Goal: Task Accomplishment & Management: Complete application form

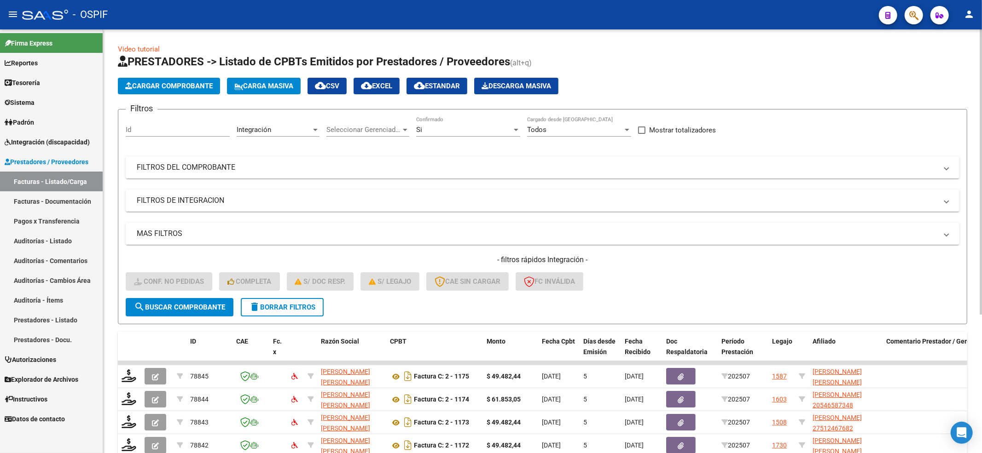
scroll to position [184, 0]
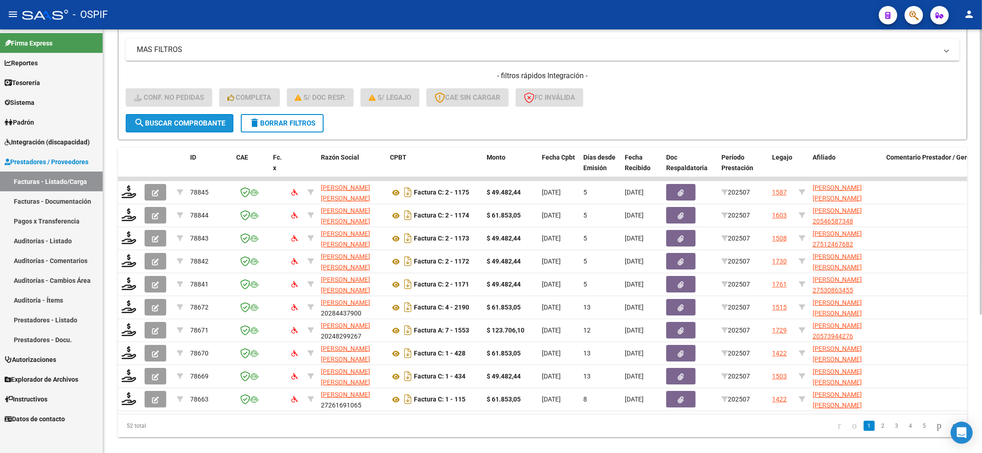
click at [191, 122] on span "search Buscar Comprobante" at bounding box center [179, 123] width 91 height 8
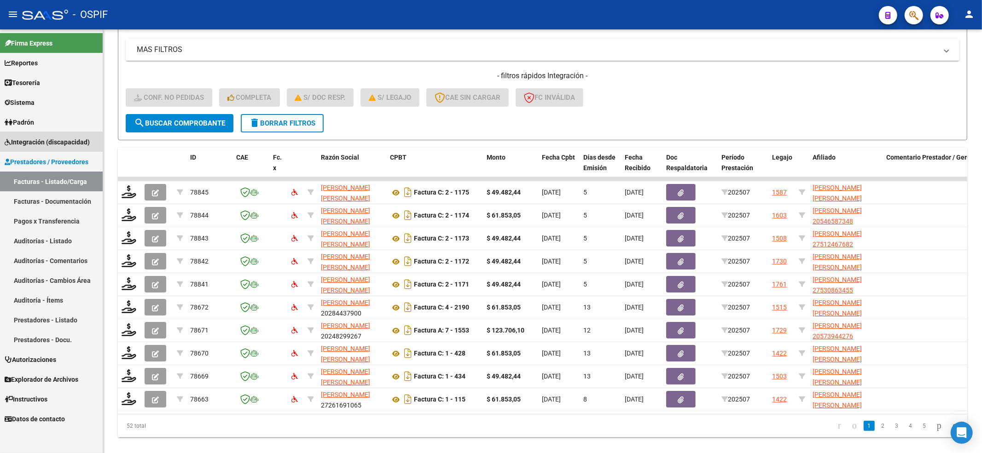
click at [43, 148] on link "Integración (discapacidad)" at bounding box center [51, 142] width 103 height 20
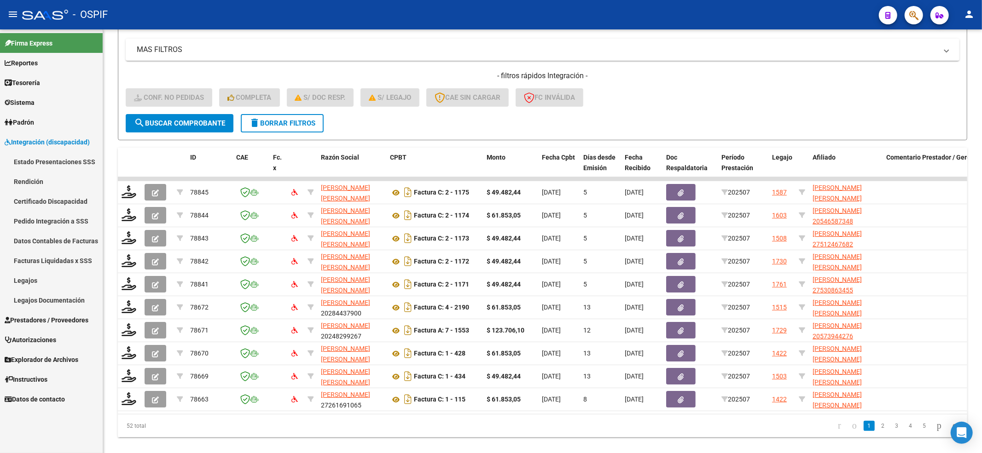
click at [48, 277] on link "Legajos" at bounding box center [51, 281] width 103 height 20
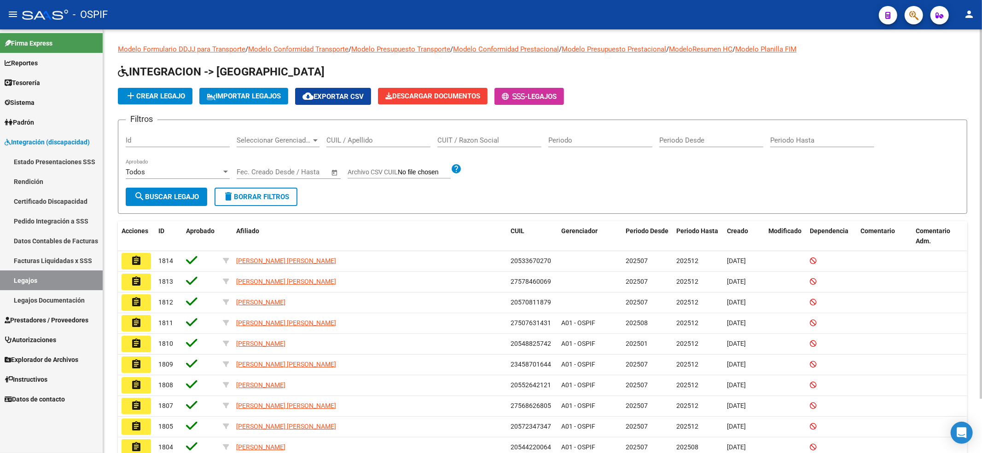
click at [356, 137] on input "CUIL / Apellido" at bounding box center [378, 140] width 104 height 8
paste input "20567823238"
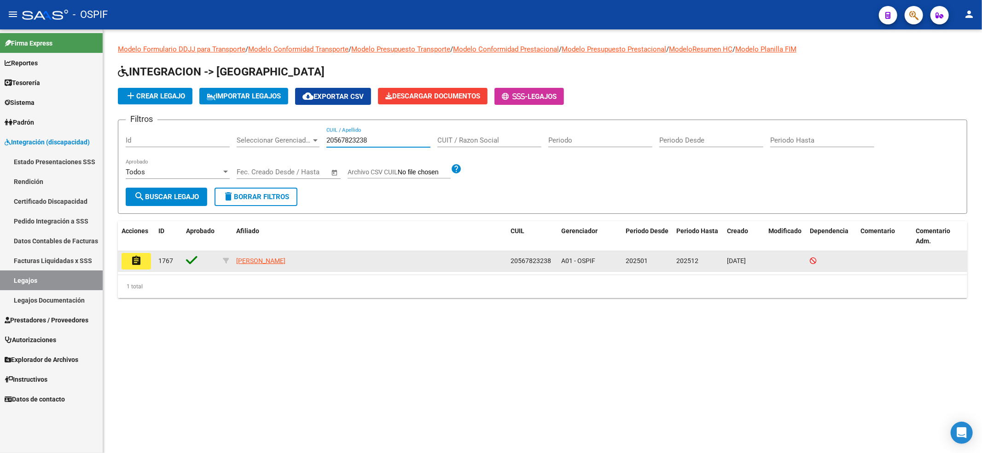
type input "20567823238"
click at [150, 266] on datatable-body-cell "assignment" at bounding box center [136, 261] width 37 height 20
click at [148, 266] on button "assignment" at bounding box center [136, 261] width 29 height 17
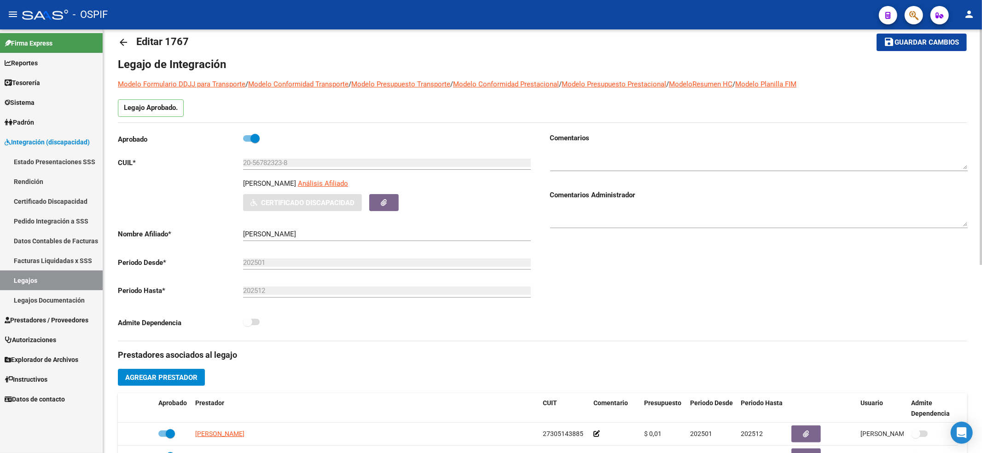
scroll to position [61, 0]
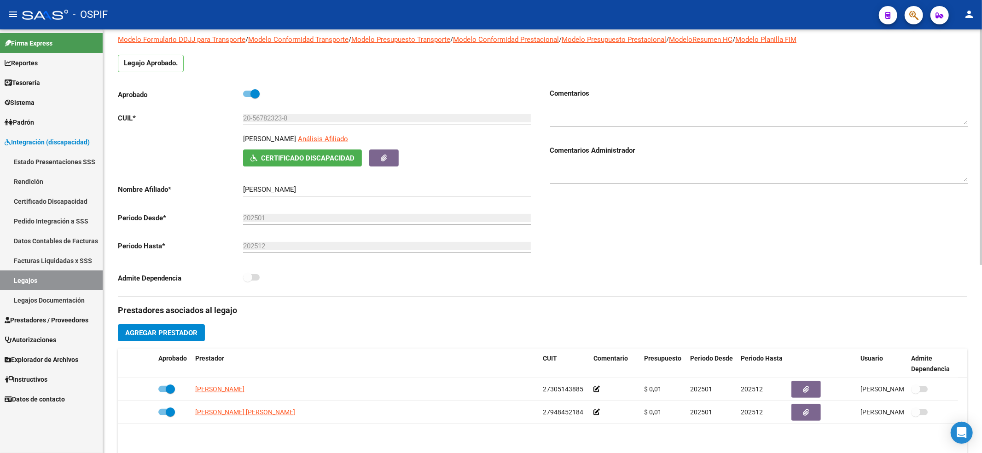
click at [179, 335] on span "Agregar Prestador" at bounding box center [161, 333] width 72 height 8
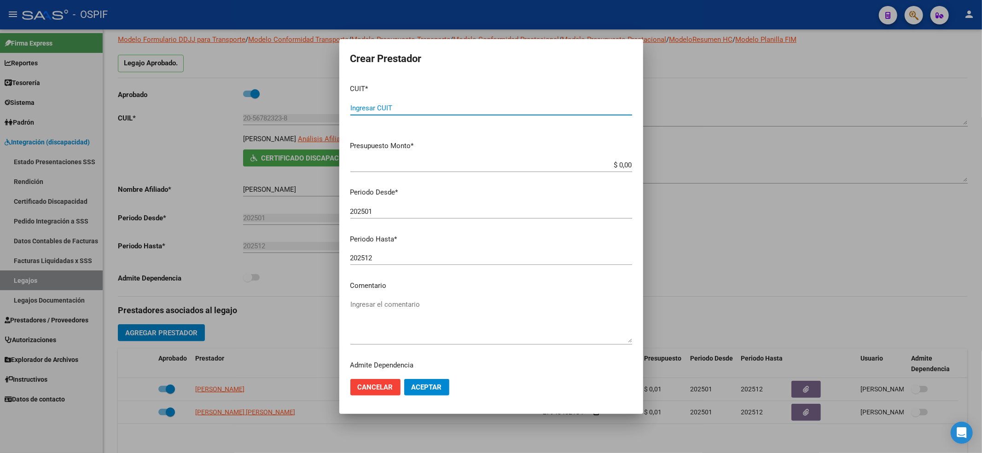
paste input "20-28443790-0"
type input "20-28443790-0"
type input "$ 0,01"
click at [427, 202] on mat-dialog-content "CUIT * 20-28443790-0 Ingresar CUIT ARCA Padrón Presupuesto Monto * $ 0,01 Ingre…" at bounding box center [491, 224] width 304 height 295
click at [426, 214] on input "202501" at bounding box center [491, 212] width 282 height 8
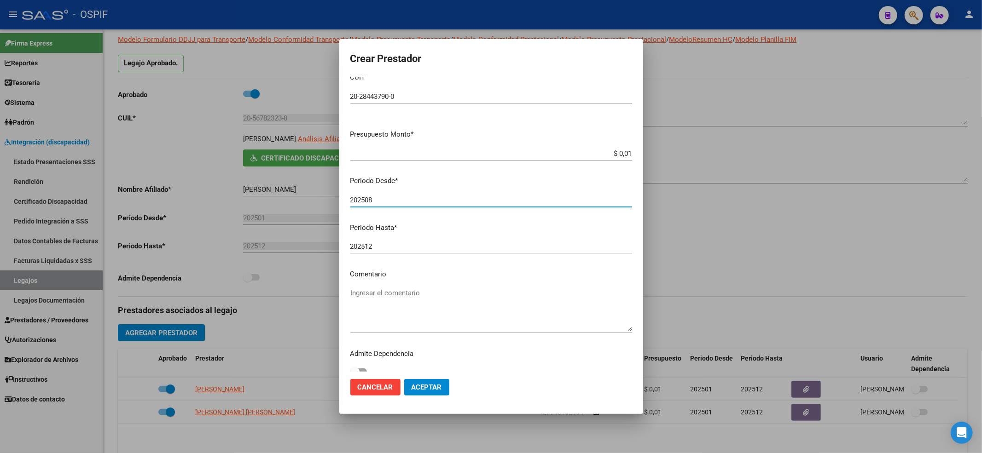
scroll to position [21, 0]
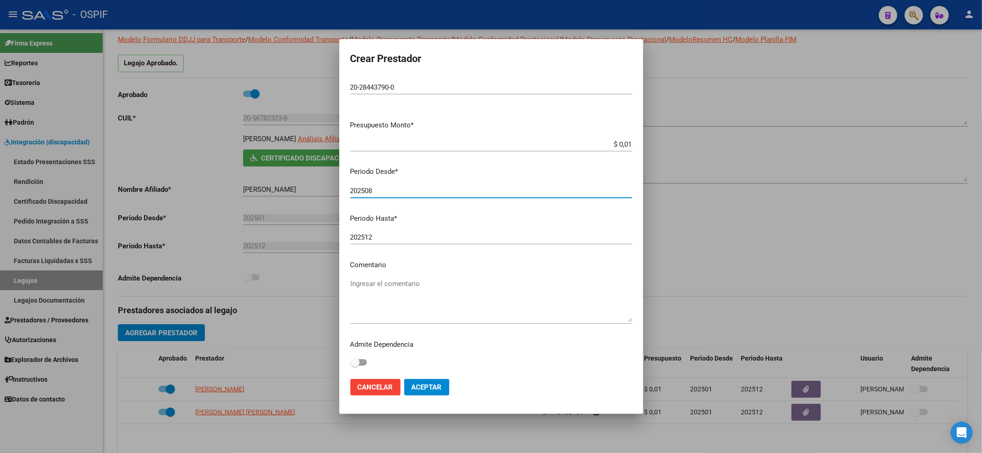
type input "202508"
click at [412, 385] on span "Aceptar" at bounding box center [427, 387] width 30 height 8
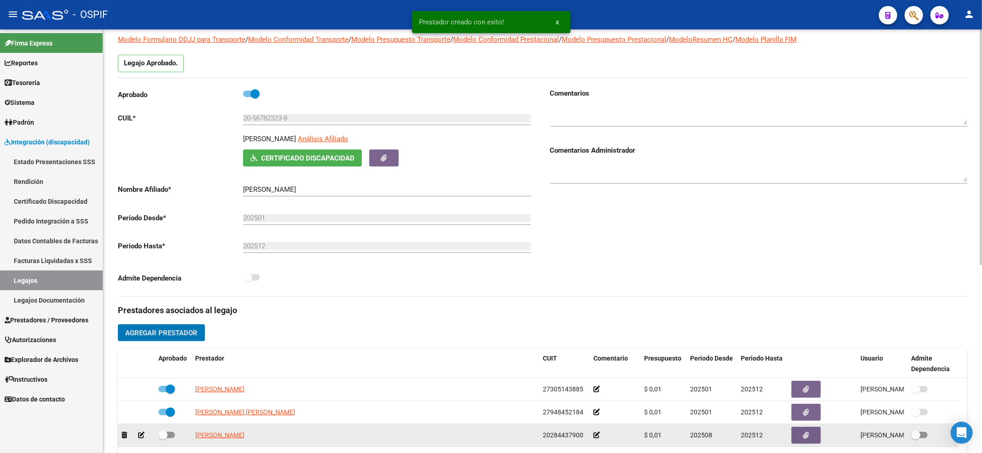
click at [164, 438] on span at bounding box center [162, 435] width 9 height 9
click at [163, 439] on input "checkbox" at bounding box center [162, 439] width 0 height 0
checkbox input "true"
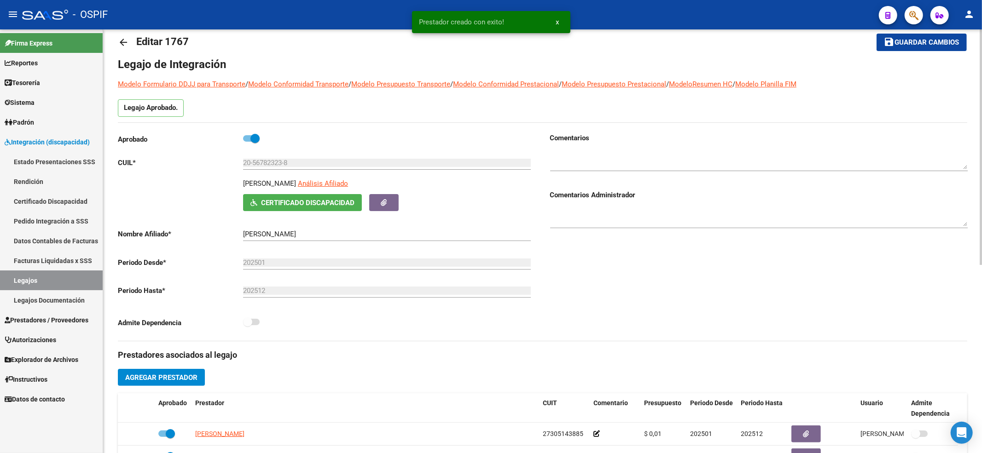
scroll to position [0, 0]
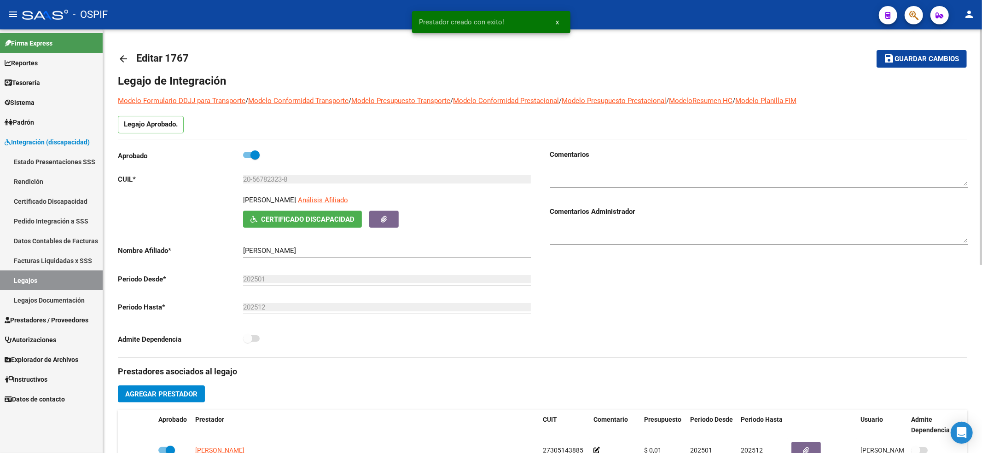
click at [899, 72] on mat-toolbar-row "save Guardar cambios" at bounding box center [878, 58] width 176 height 29
click at [899, 64] on button "save Guardar cambios" at bounding box center [921, 58] width 90 height 17
click at [31, 271] on link "Legajos" at bounding box center [51, 281] width 103 height 20
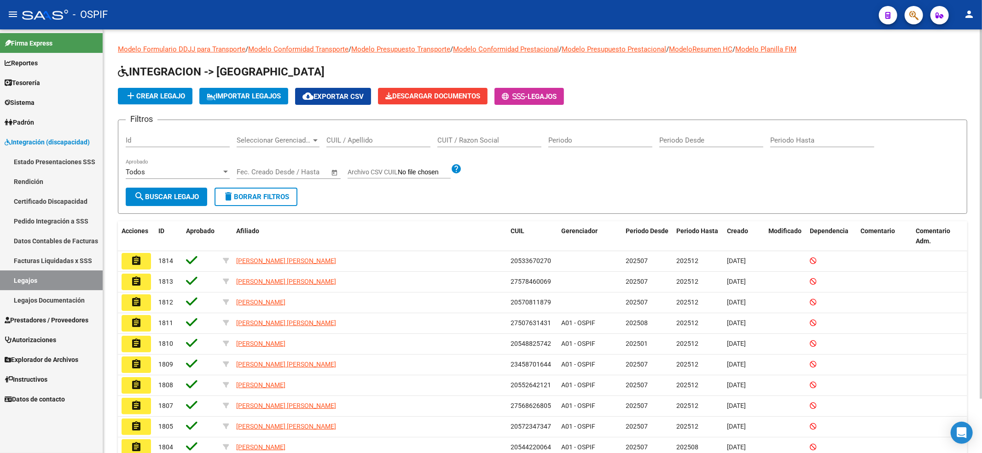
click at [365, 139] on input "CUIL / Apellido" at bounding box center [378, 140] width 104 height 8
type input "[PERSON_NAME]"
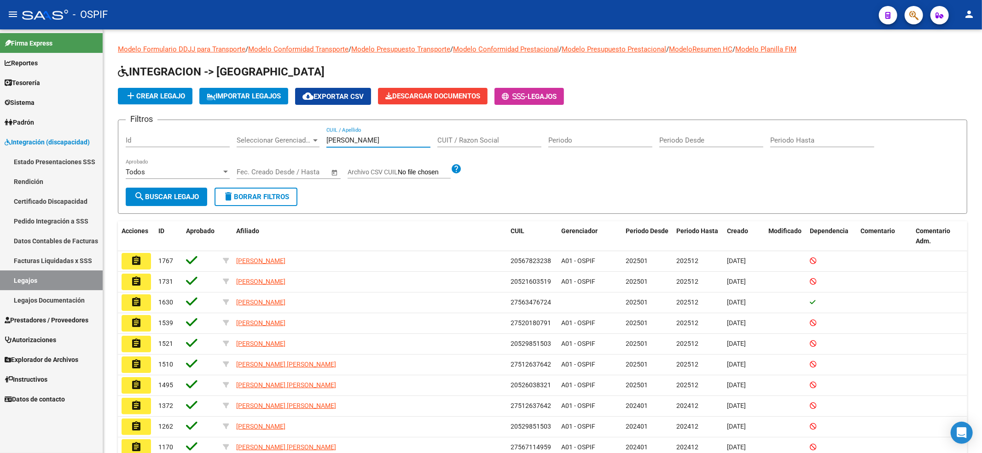
click at [142, 260] on button "assignment" at bounding box center [136, 261] width 29 height 17
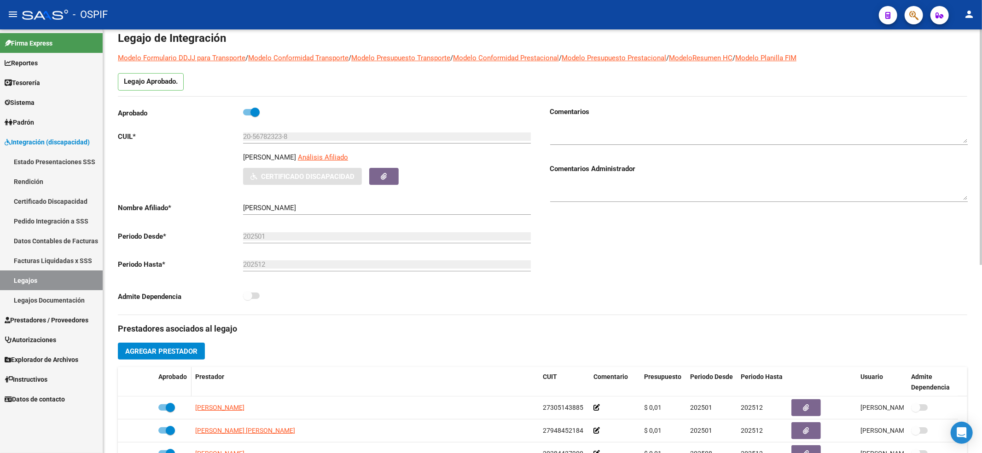
scroll to position [61, 0]
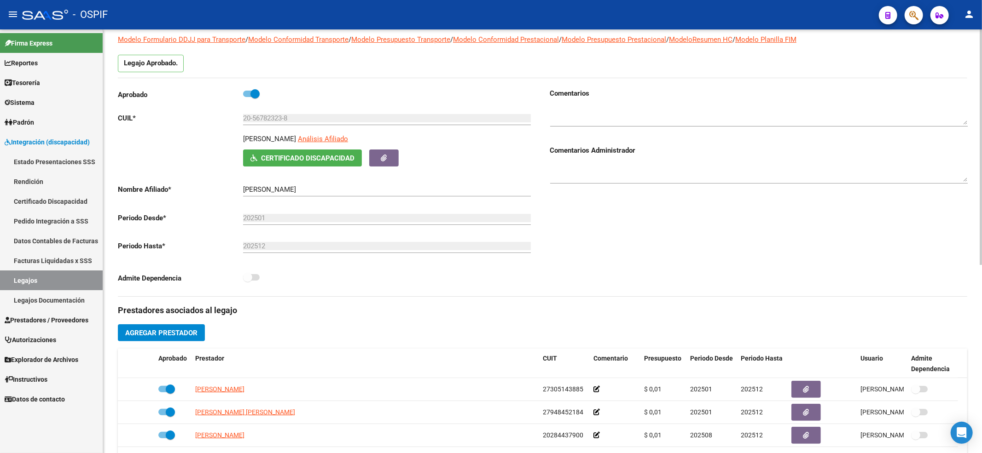
click at [169, 328] on button "Agregar Prestador" at bounding box center [161, 333] width 87 height 17
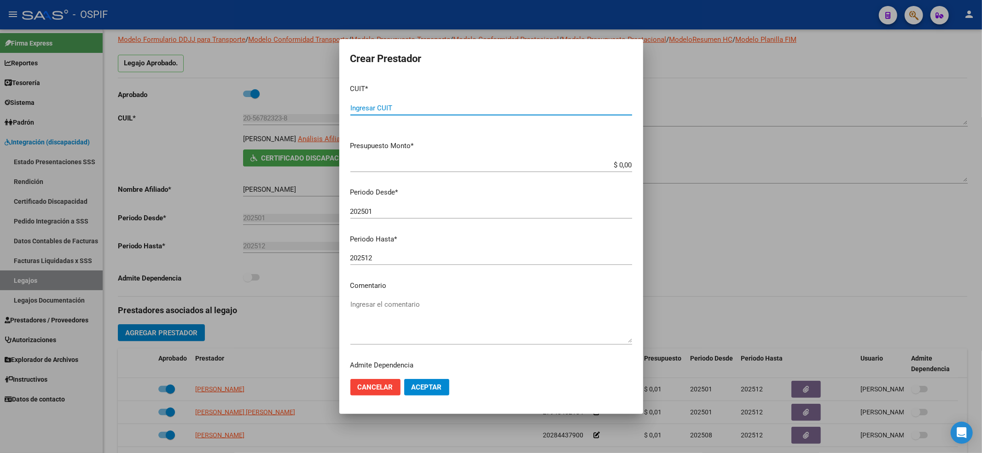
paste input "30-71105850-4"
type input "30-71105850-4"
type input "$ 0,01"
click at [387, 213] on input "202501" at bounding box center [491, 212] width 282 height 8
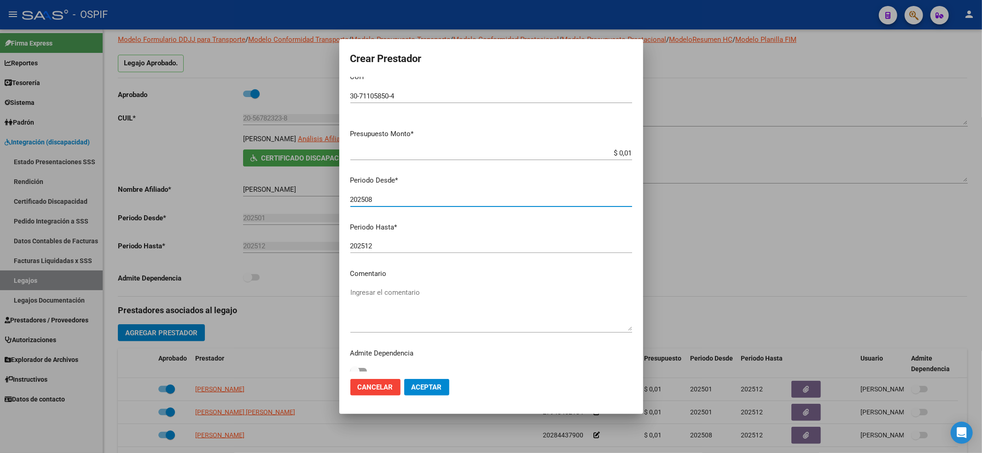
scroll to position [21, 0]
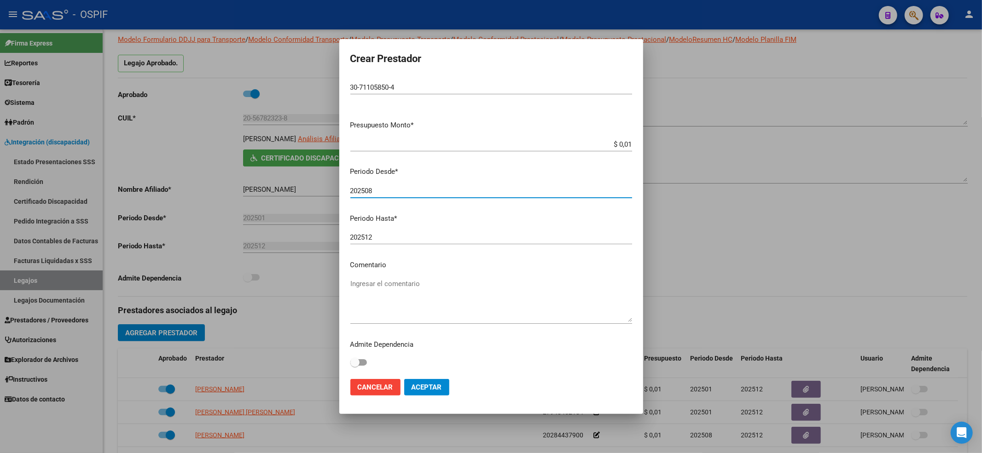
type input "202508"
click at [420, 386] on span "Aceptar" at bounding box center [427, 387] width 30 height 8
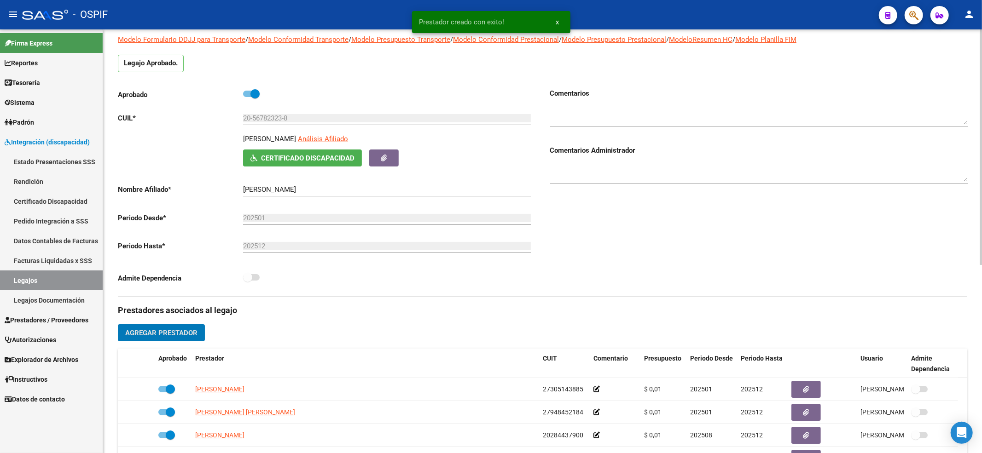
scroll to position [122, 0]
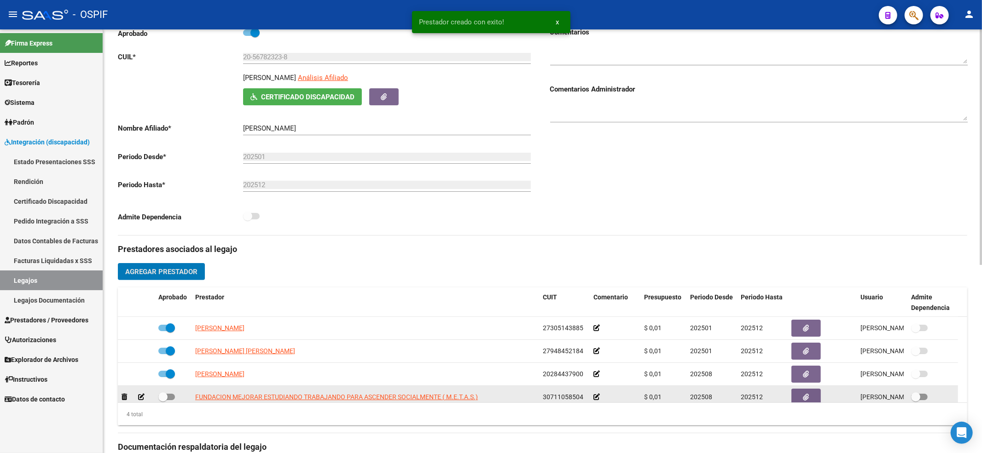
click at [165, 393] on span at bounding box center [162, 397] width 9 height 9
click at [163, 400] on input "checkbox" at bounding box center [162, 400] width 0 height 0
checkbox input "true"
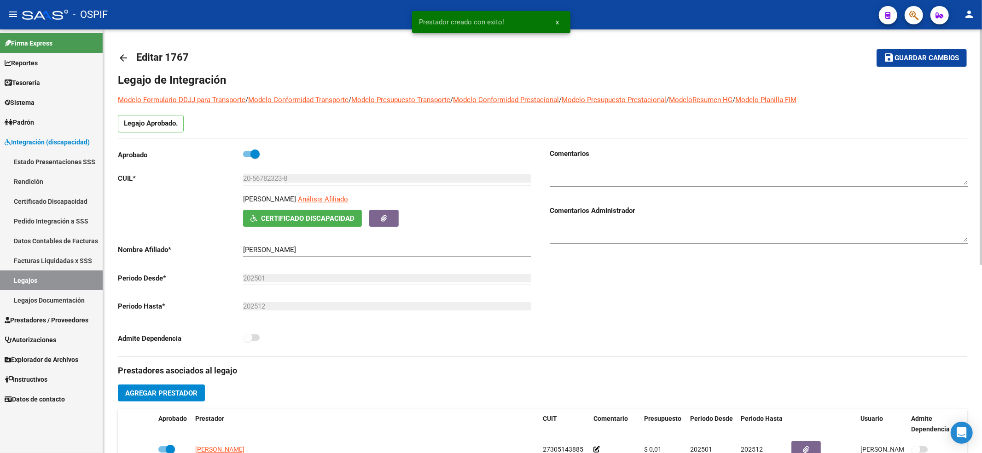
scroll to position [0, 0]
click at [947, 59] on span "Guardar cambios" at bounding box center [927, 59] width 64 height 8
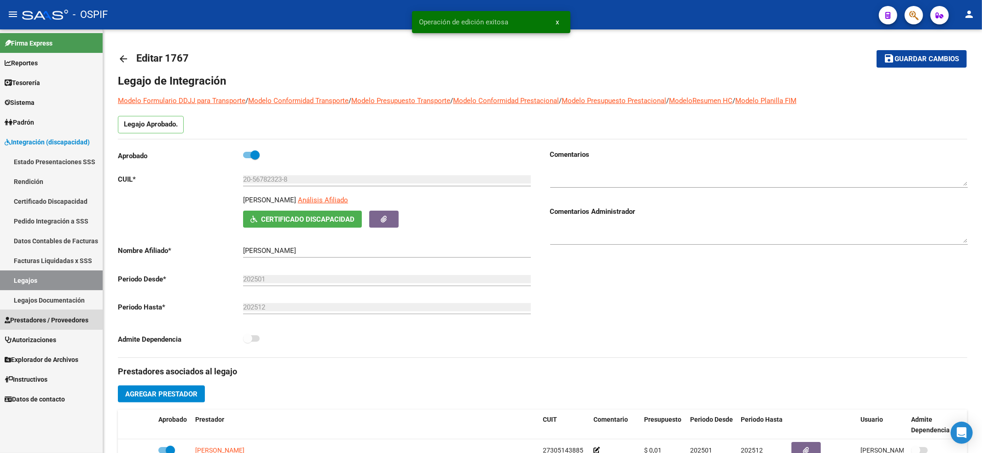
click at [34, 310] on link "Prestadores / Proveedores" at bounding box center [51, 320] width 103 height 20
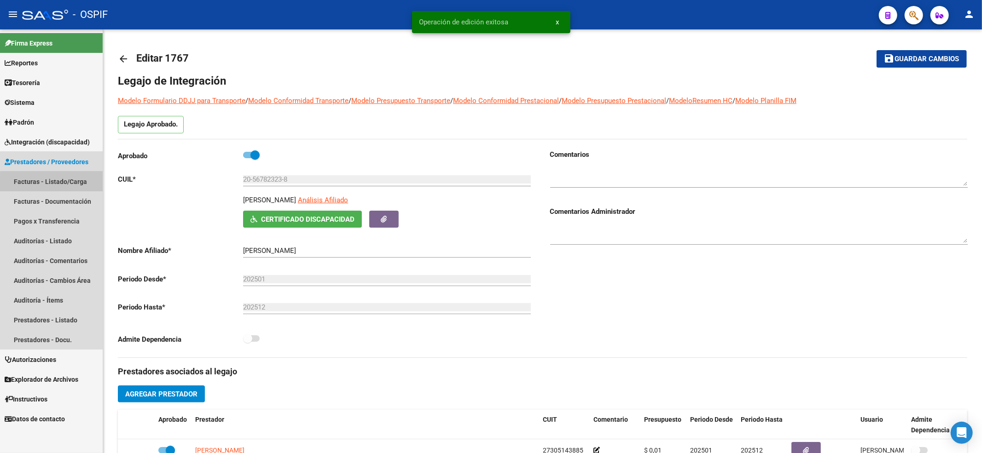
click at [54, 186] on link "Facturas - Listado/Carga" at bounding box center [51, 182] width 103 height 20
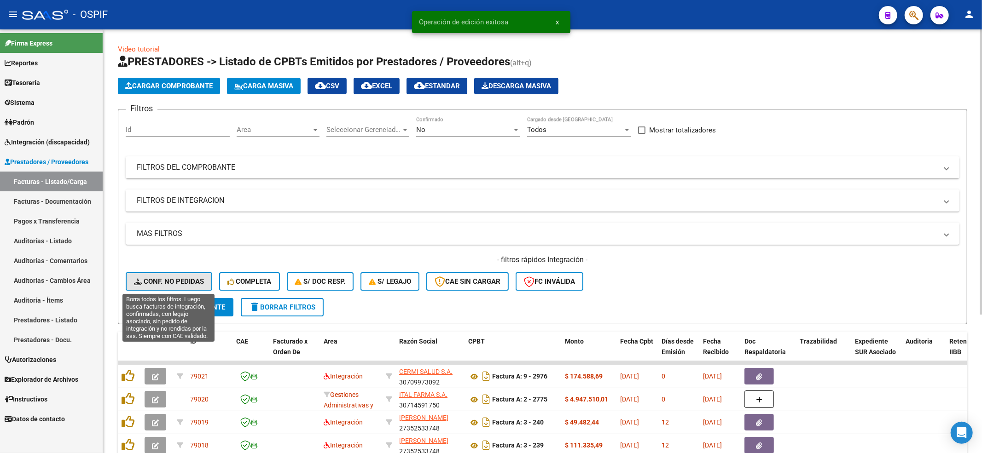
click at [135, 284] on icon at bounding box center [139, 281] width 10 height 7
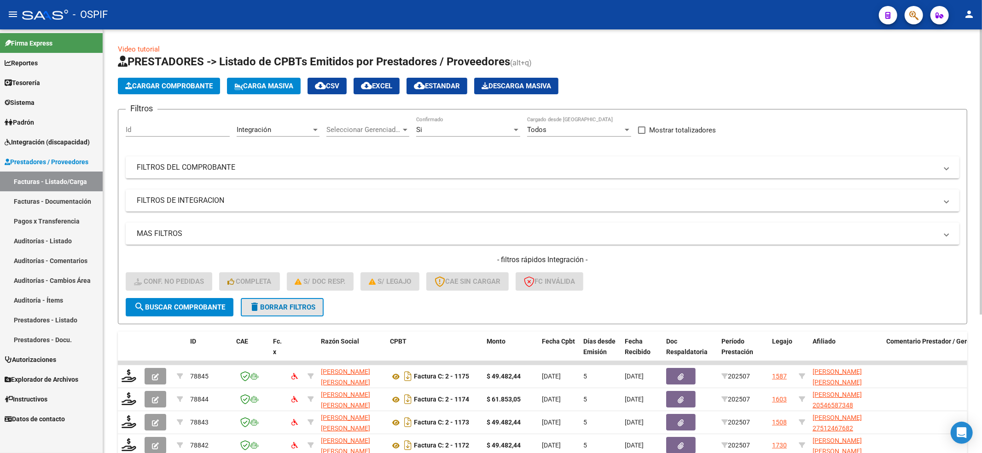
drag, startPoint x: 252, startPoint y: 299, endPoint x: 255, endPoint y: 304, distance: 5.8
click at [253, 299] on button "delete Borrar Filtros" at bounding box center [282, 307] width 83 height 18
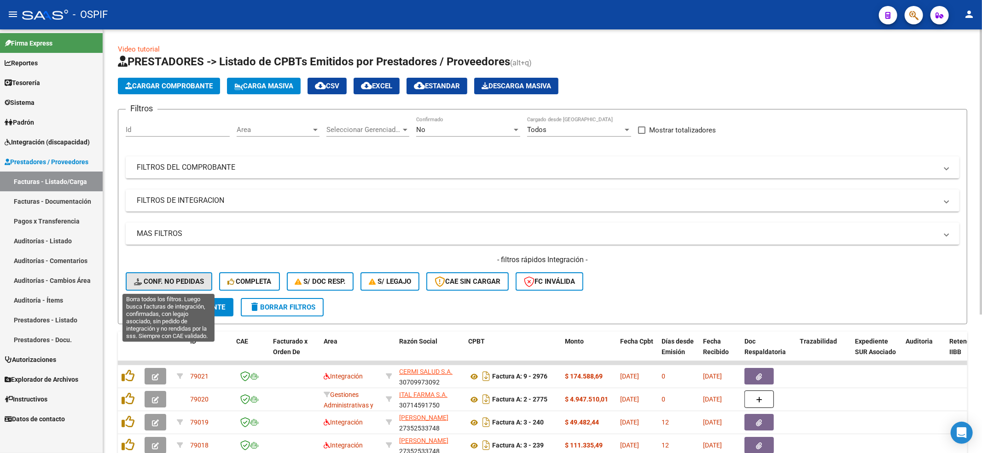
click at [182, 286] on button "Conf. no pedidas" at bounding box center [169, 282] width 87 height 18
